Goal: Task Accomplishment & Management: Complete application form

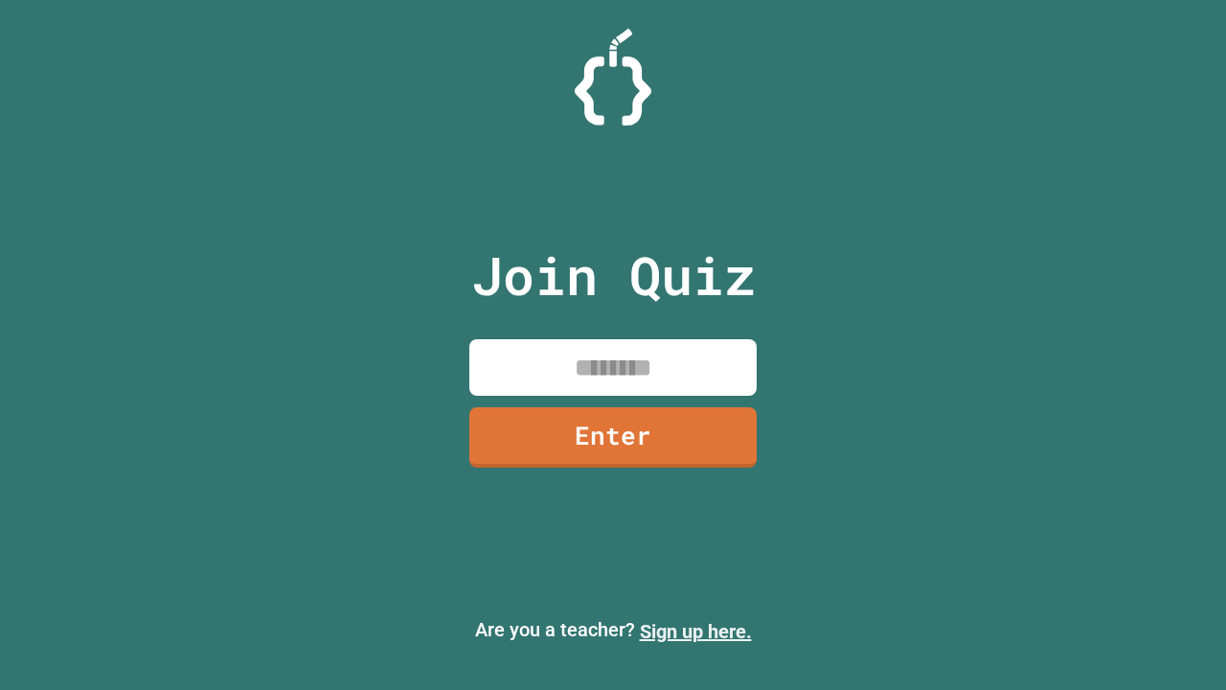
click at [695, 631] on link "Sign up here." at bounding box center [696, 631] width 112 height 23
